Goal: Communication & Community: Share content

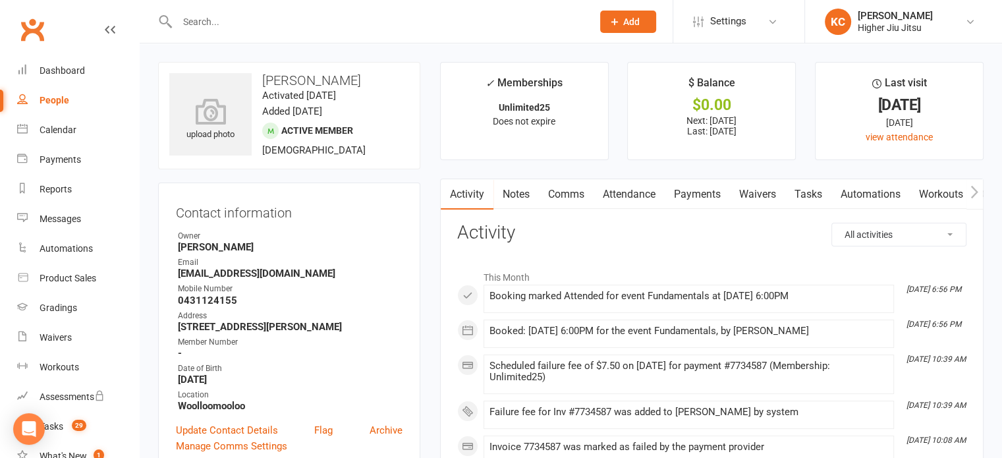
click at [625, 191] on link "Attendance" at bounding box center [629, 194] width 71 height 30
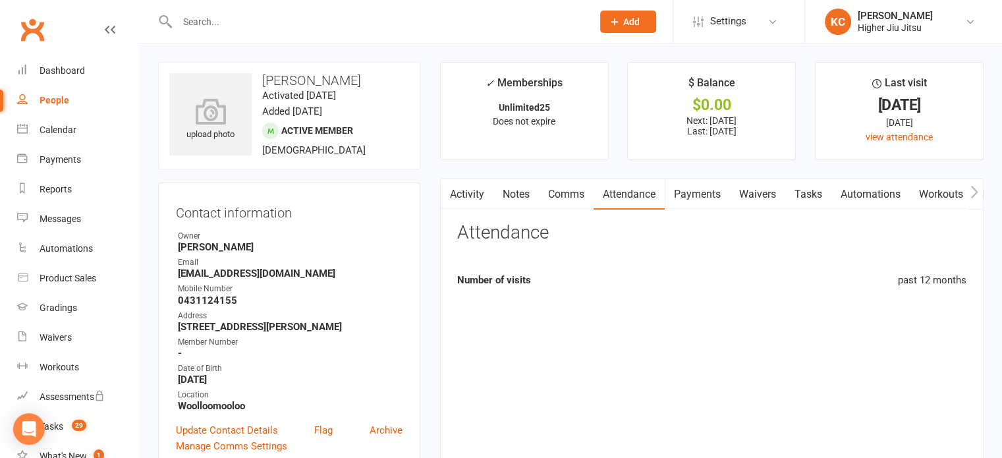
click at [706, 192] on link "Payments" at bounding box center [697, 194] width 65 height 30
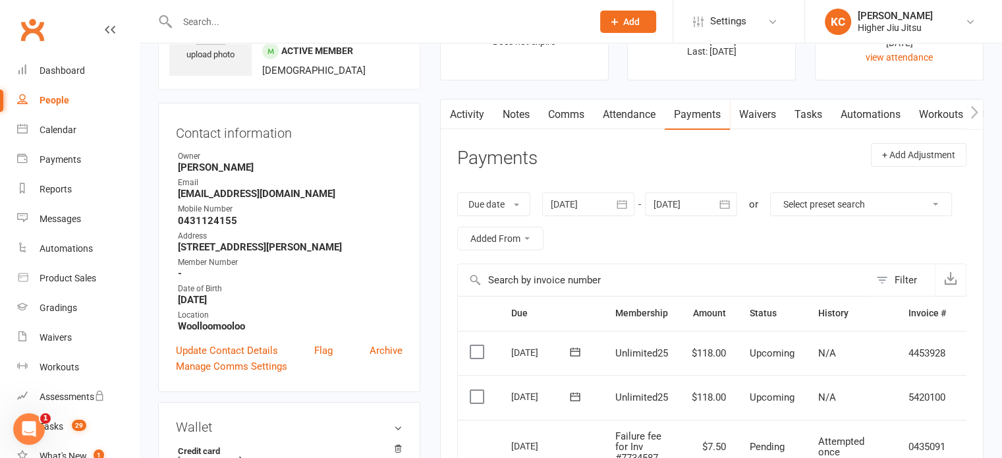
scroll to position [66, 0]
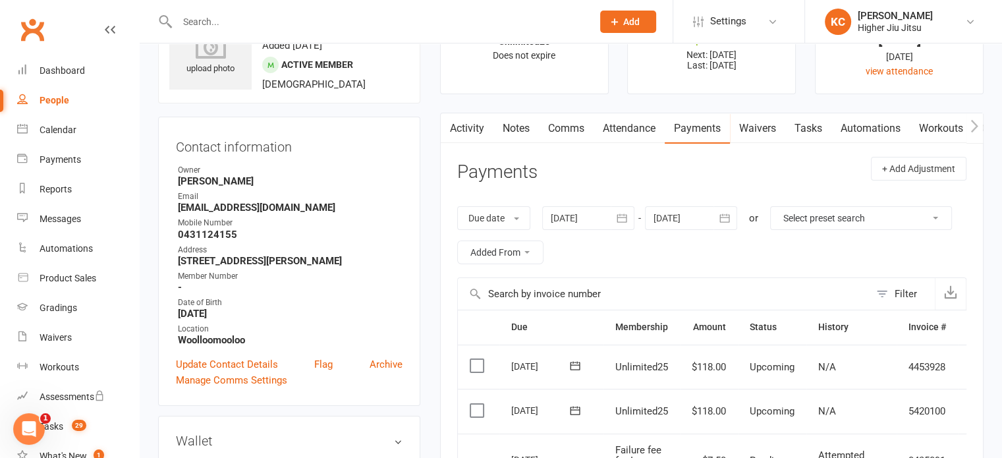
click at [565, 125] on link "Comms" at bounding box center [566, 128] width 55 height 30
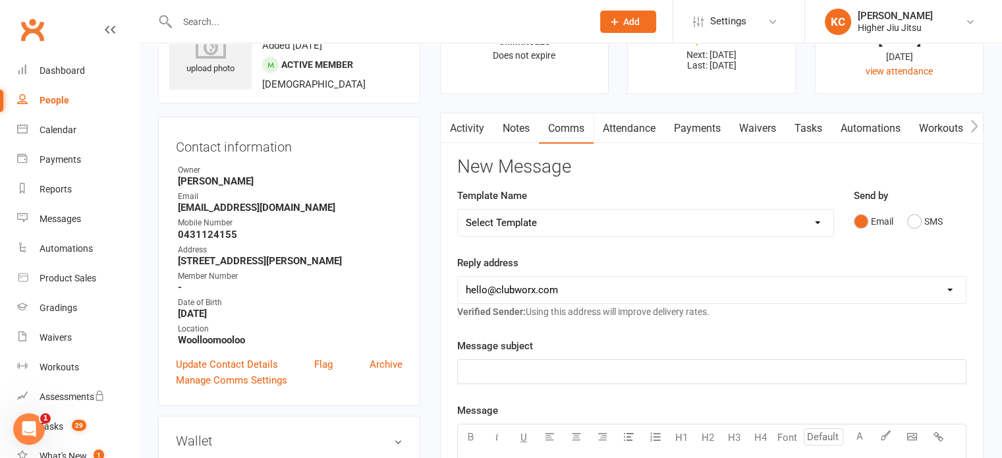
click at [516, 123] on link "Notes" at bounding box center [516, 128] width 45 height 30
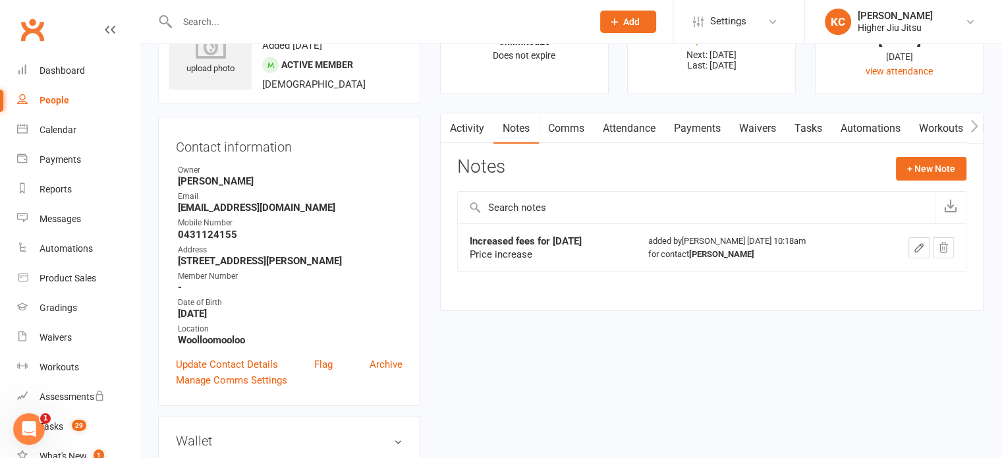
click at [477, 129] on link "Activity" at bounding box center [467, 128] width 53 height 30
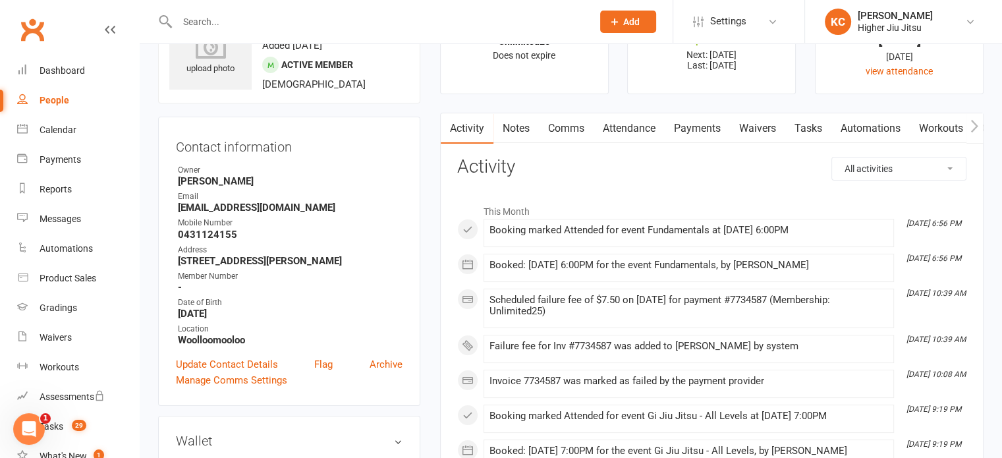
click at [702, 127] on link "Payments" at bounding box center [697, 128] width 65 height 30
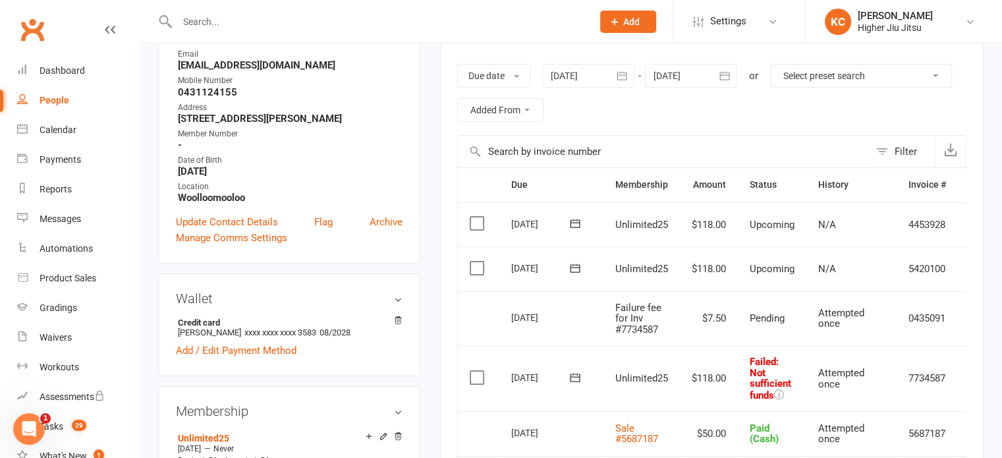
scroll to position [264, 0]
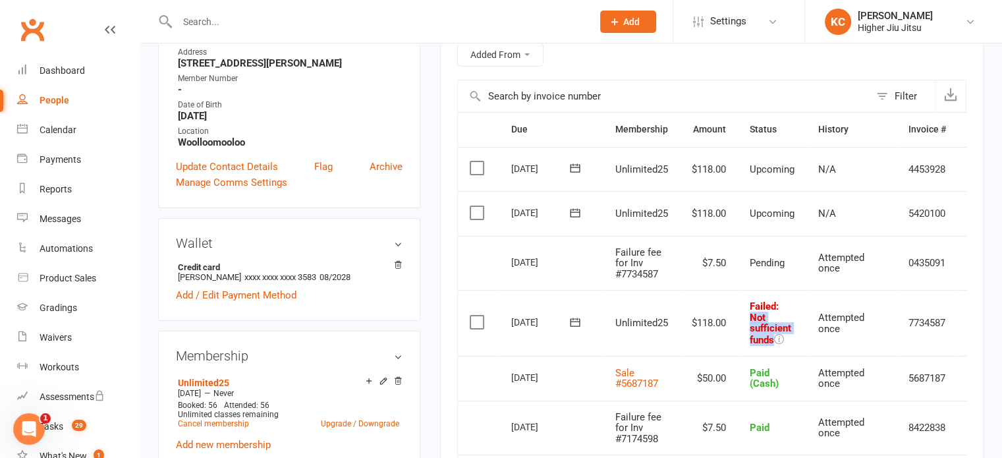
drag, startPoint x: 777, startPoint y: 339, endPoint x: 745, endPoint y: 318, distance: 38.2
click at [745, 318] on td "Failed : Not sufficient funds" at bounding box center [772, 323] width 69 height 66
copy span "Not sufficient funds"
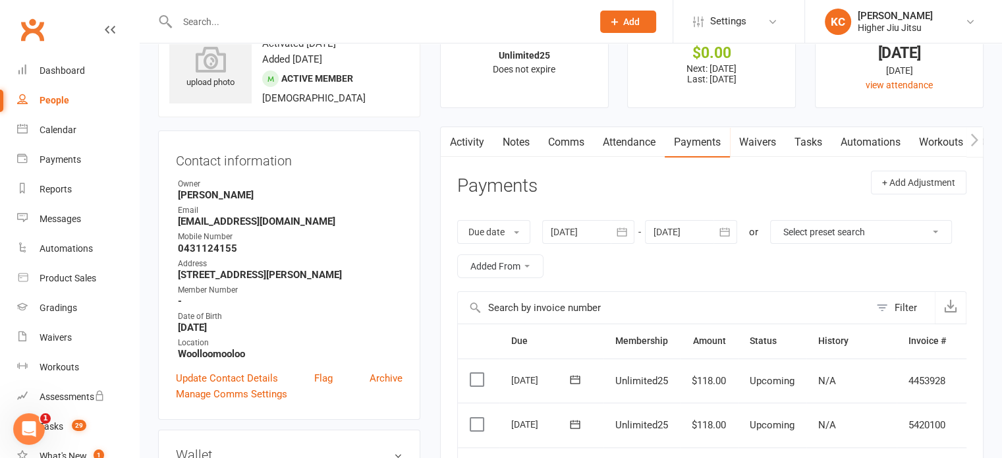
scroll to position [0, 0]
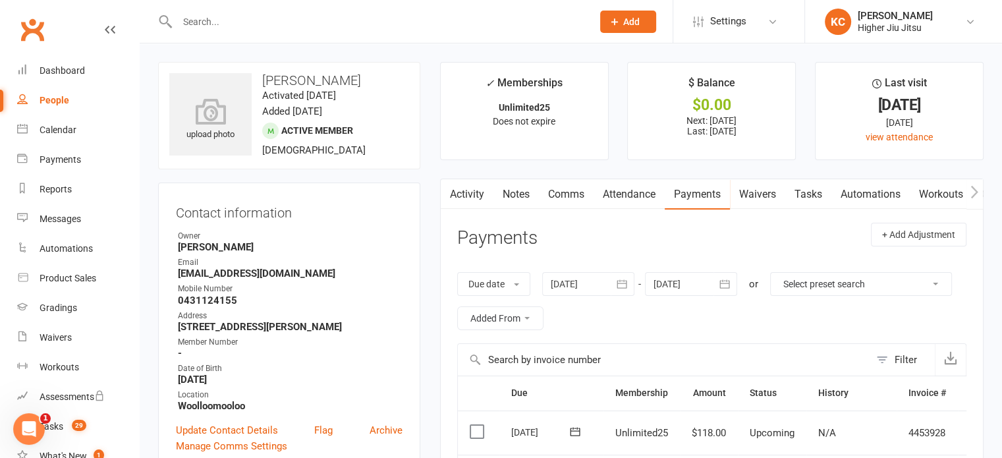
drag, startPoint x: 563, startPoint y: 200, endPoint x: 581, endPoint y: 200, distance: 17.8
click at [561, 200] on link "Comms" at bounding box center [566, 194] width 55 height 30
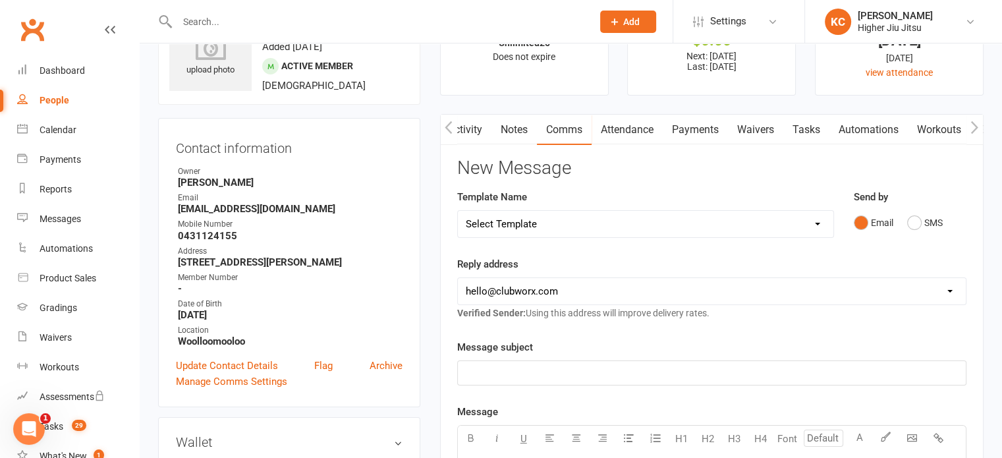
scroll to position [66, 0]
click at [507, 223] on select "Select Template [Email] Let's Reconnect! [Email] Still Interested? [Email] Stil…" at bounding box center [646, 223] width 376 height 26
click at [458, 210] on select "Select Template [Email] Let's Reconnect! [Email] Still Interested? [Email] Stil…" at bounding box center [646, 223] width 376 height 26
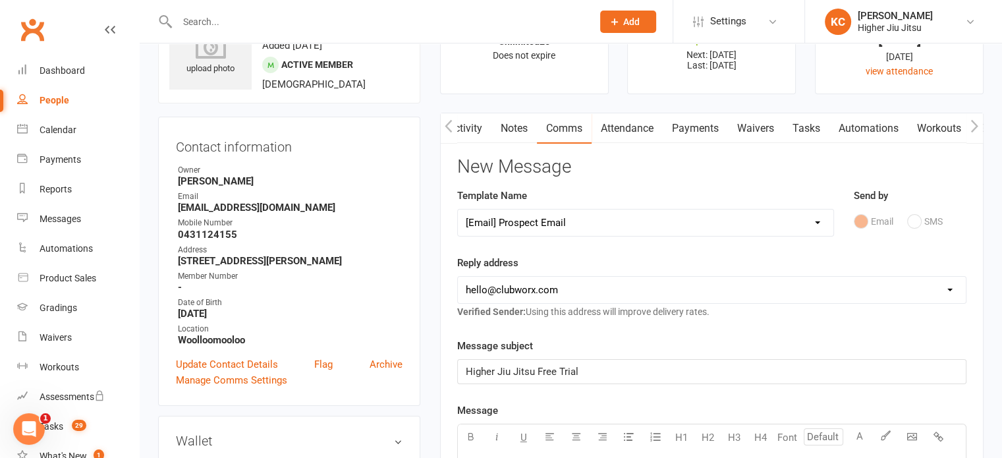
click at [559, 219] on select "Select Template [Email] Let's Reconnect! [Email] Still Interested? [Email] Stil…" at bounding box center [646, 223] width 376 height 26
select select "20"
click at [458, 210] on select "Select Template [Email] Let's Reconnect! [Email] Still Interested? [Email] Stil…" at bounding box center [646, 223] width 376 height 26
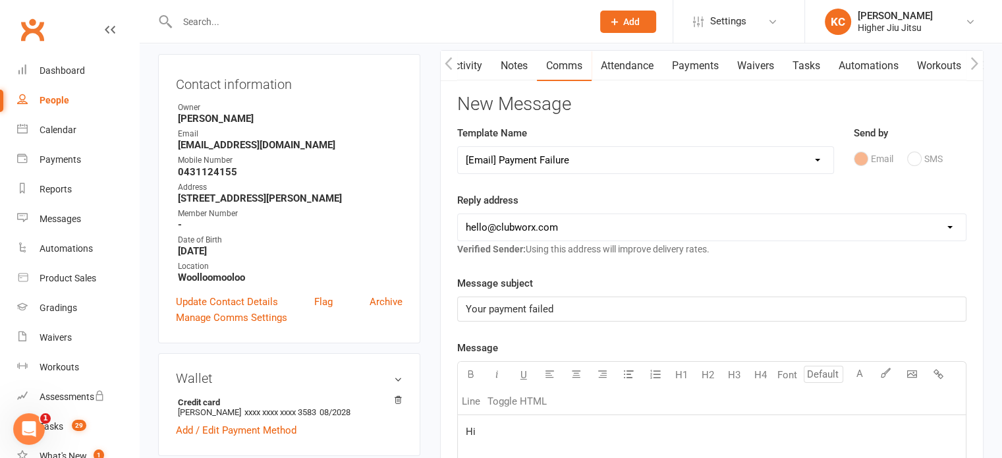
scroll to position [132, 0]
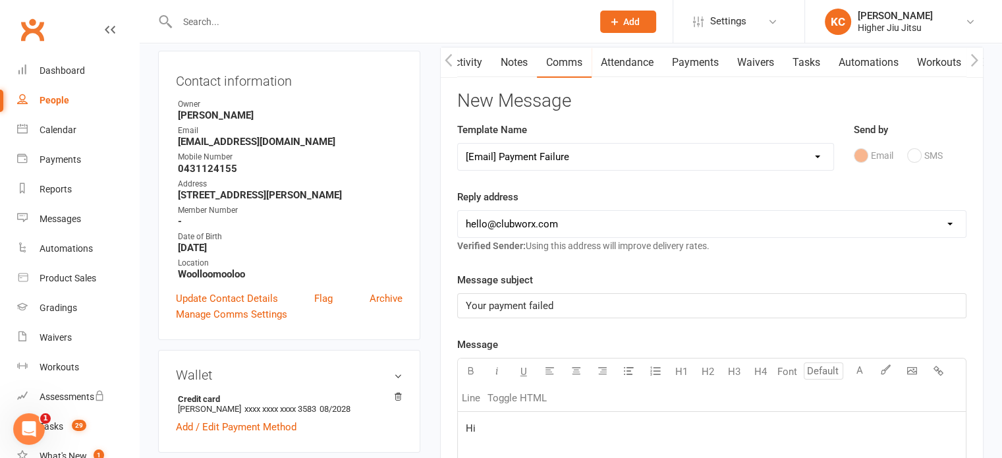
click at [523, 219] on select "[EMAIL_ADDRESS][DOMAIN_NAME] [PERSON_NAME][EMAIL_ADDRESS][DOMAIN_NAME] [PERSON_…" at bounding box center [712, 224] width 508 height 26
select select "1"
click at [458, 211] on select "[EMAIL_ADDRESS][DOMAIN_NAME] [PERSON_NAME][EMAIL_ADDRESS][DOMAIN_NAME] [PERSON_…" at bounding box center [712, 224] width 508 height 26
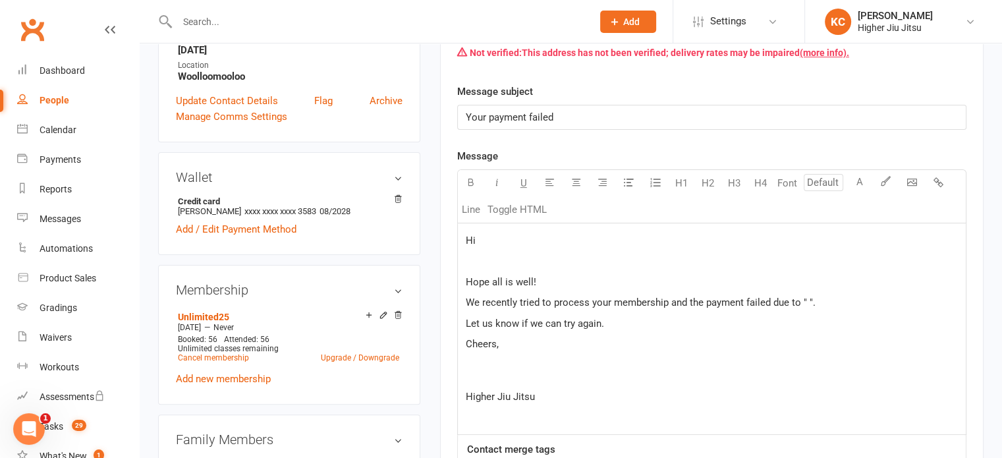
click at [516, 240] on p "Hi" at bounding box center [712, 241] width 492 height 16
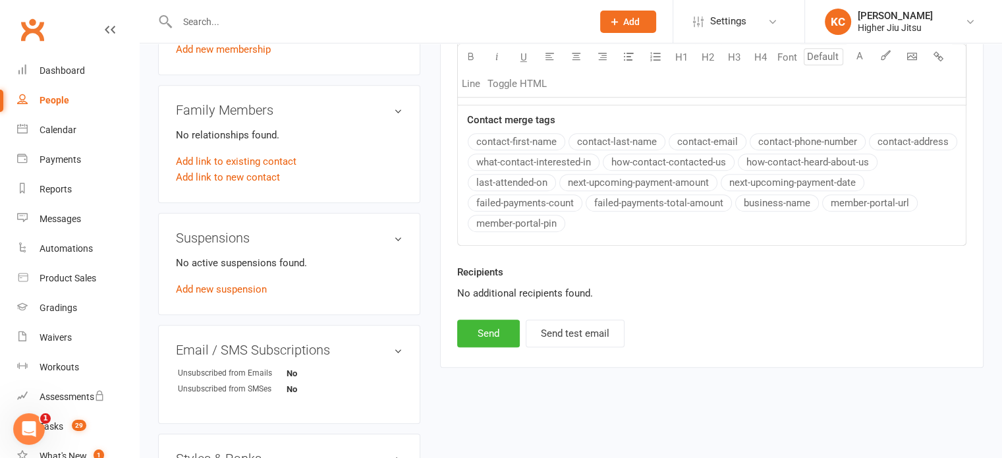
click at [536, 142] on div "Message U H1 H2 H3 H4 Font A Line Toggle HTML Hi ﻿ {contact-first-name} Hope al…" at bounding box center [711, 32] width 509 height 427
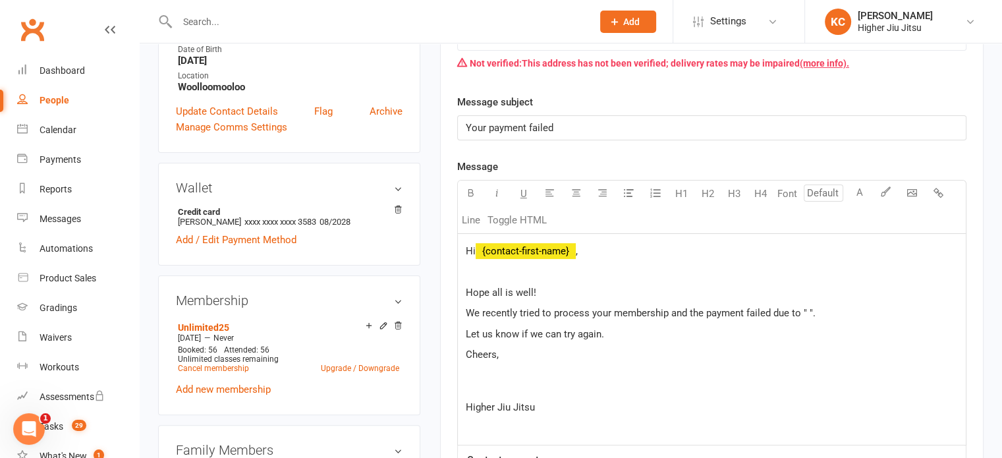
scroll to position [339, 0]
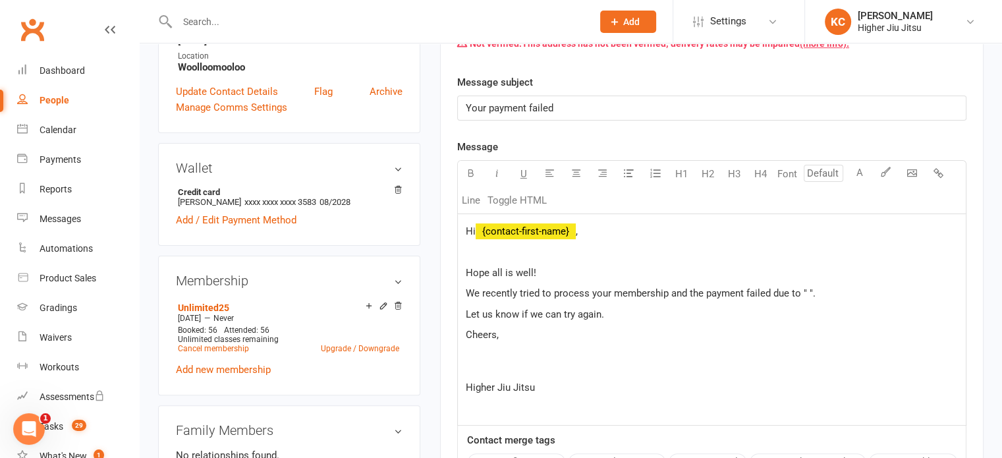
click at [807, 290] on span "We recently tried to process your membership and the payment failed due to " "." at bounding box center [641, 293] width 350 height 12
click at [635, 310] on p "Let us know if we can try again." at bounding box center [712, 314] width 492 height 16
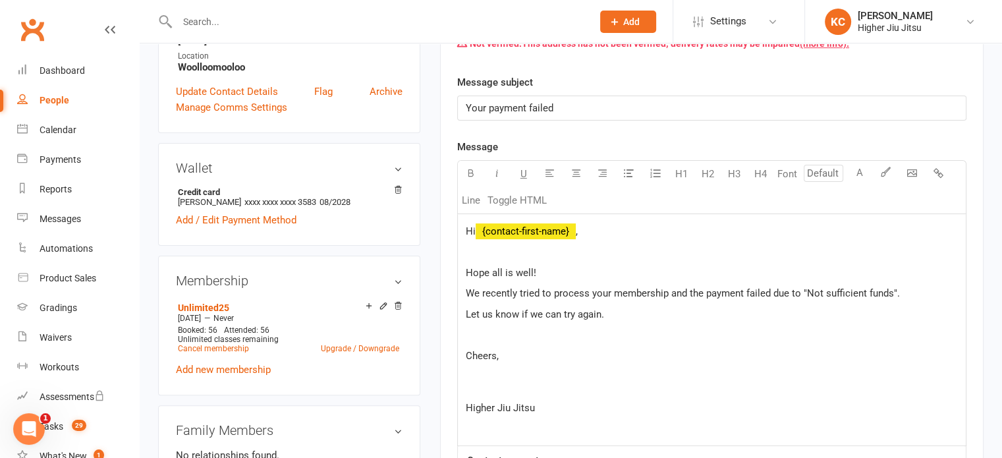
click at [479, 392] on p "Cheers," at bounding box center [712, 371] width 492 height 47
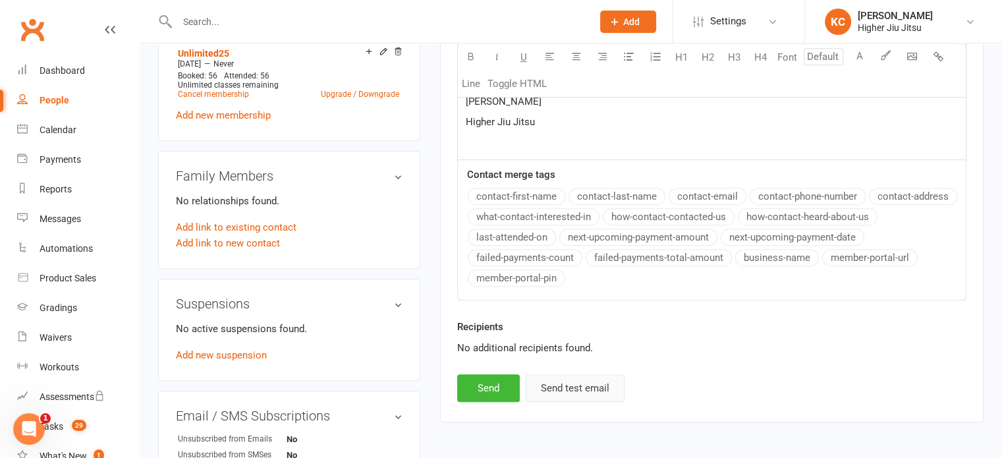
scroll to position [668, 0]
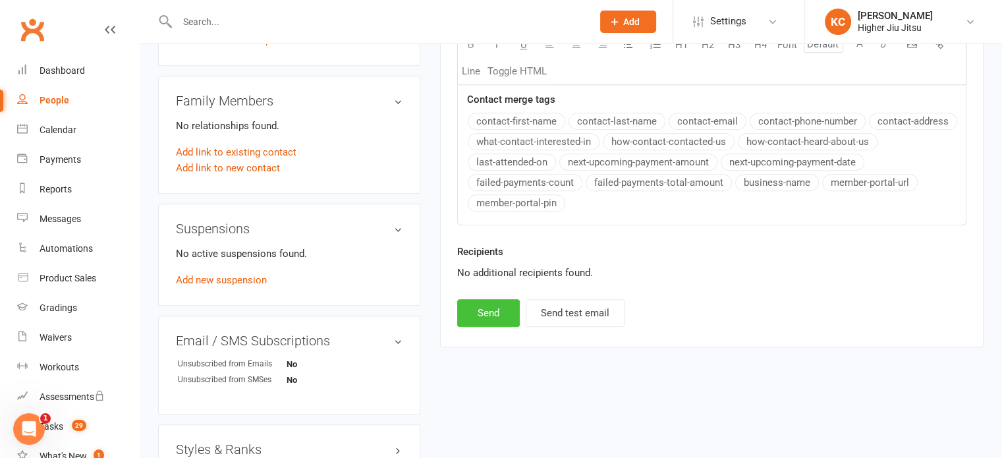
click at [494, 326] on button "Send" at bounding box center [488, 313] width 63 height 28
select select
select select "0"
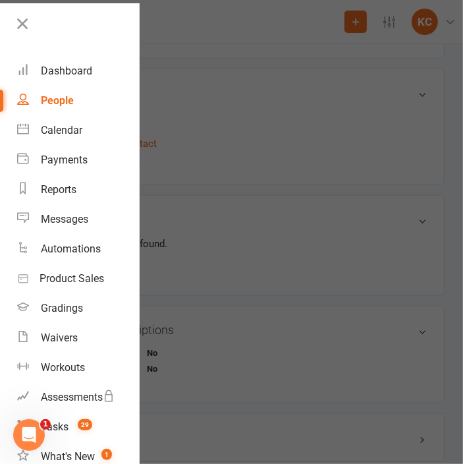
click at [321, 207] on div at bounding box center [231, 232] width 463 height 464
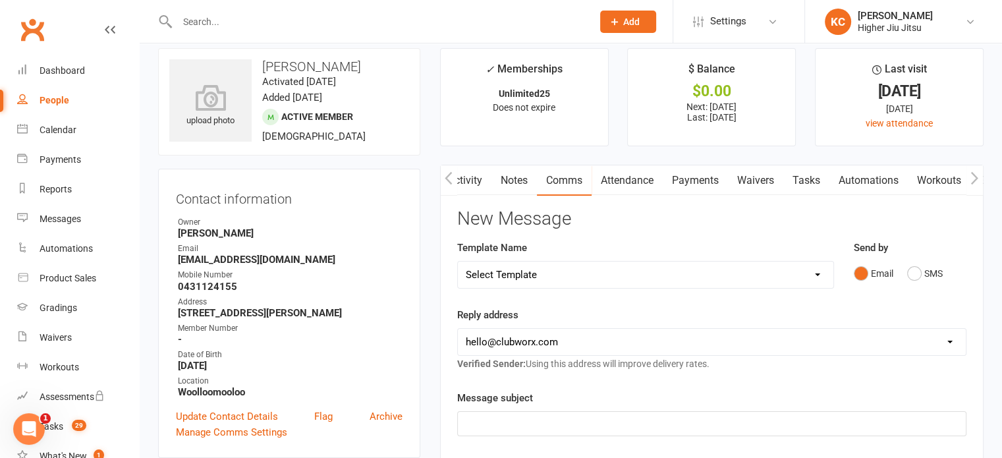
scroll to position [0, 0]
